Goal: Transaction & Acquisition: Book appointment/travel/reservation

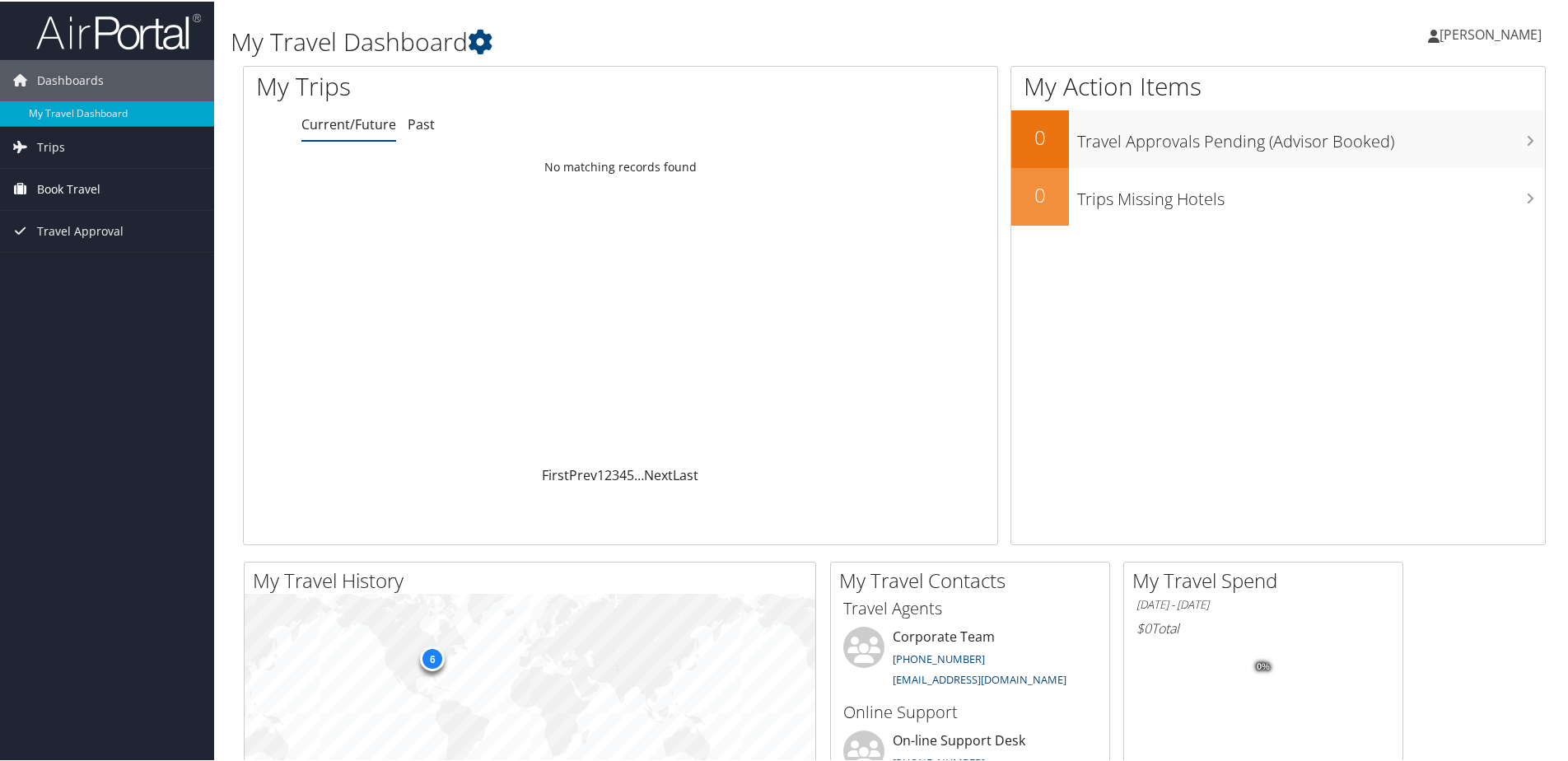
click at [87, 179] on span "Book Travel" at bounding box center [69, 187] width 64 height 41
click at [89, 266] on link "Book/Manage Online Trips" at bounding box center [107, 270] width 214 height 25
